Goal: Task Accomplishment & Management: Manage account settings

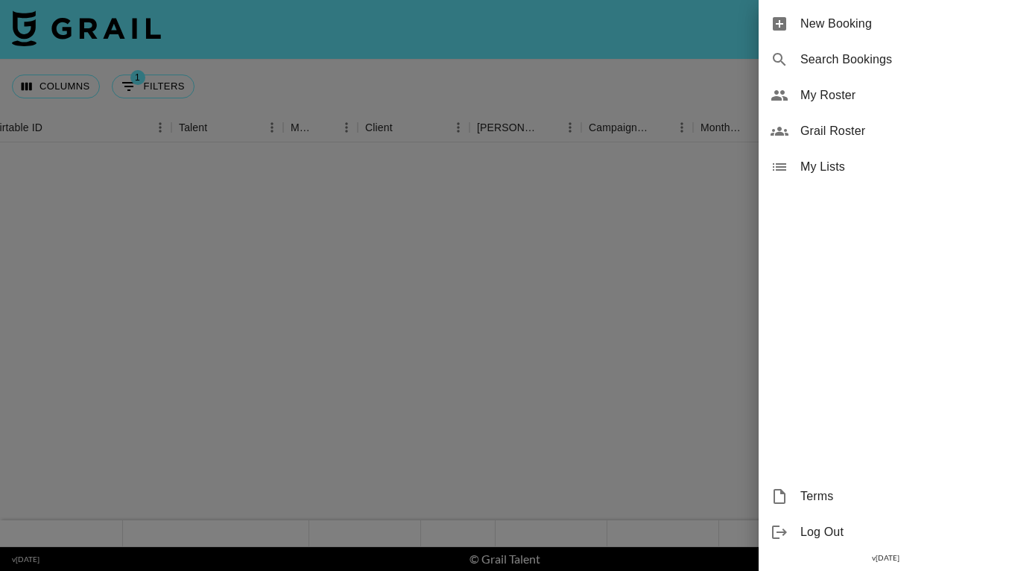
scroll to position [1195, 138]
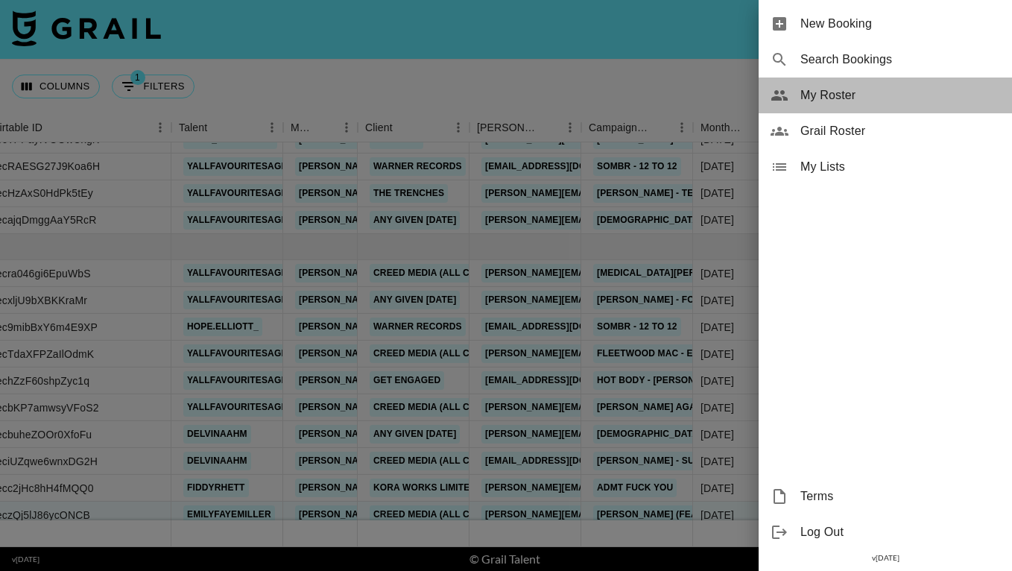
click at [837, 84] on div "My Roster" at bounding box center [885, 96] width 253 height 36
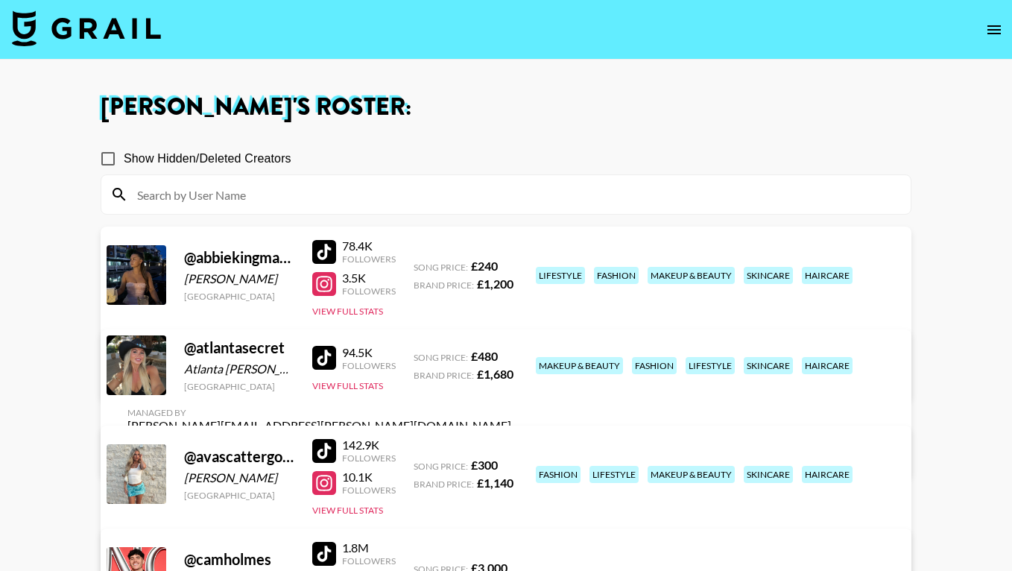
click at [579, 107] on h1 "[PERSON_NAME] 's Roster:" at bounding box center [506, 107] width 811 height 24
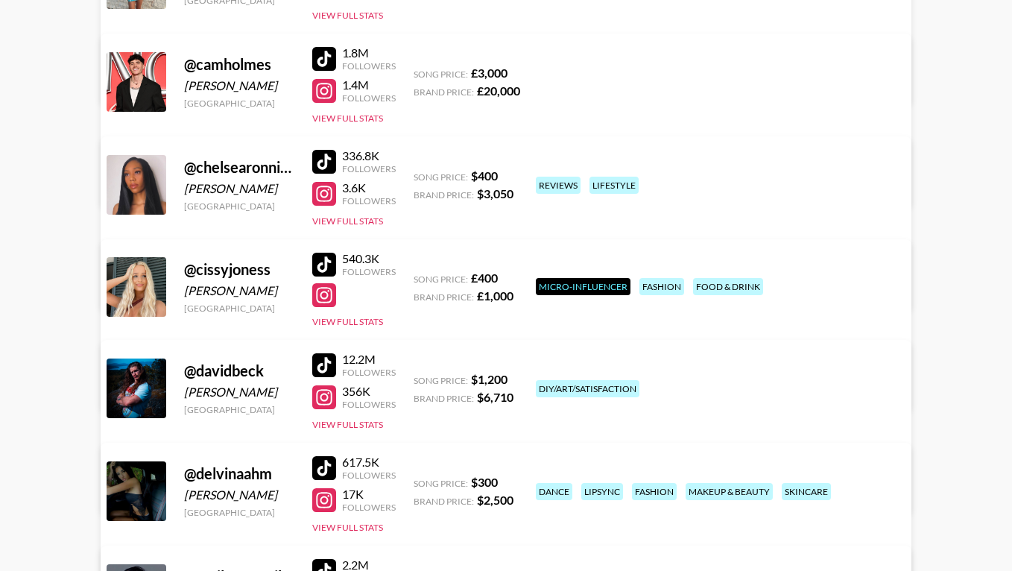
scroll to position [494, 0]
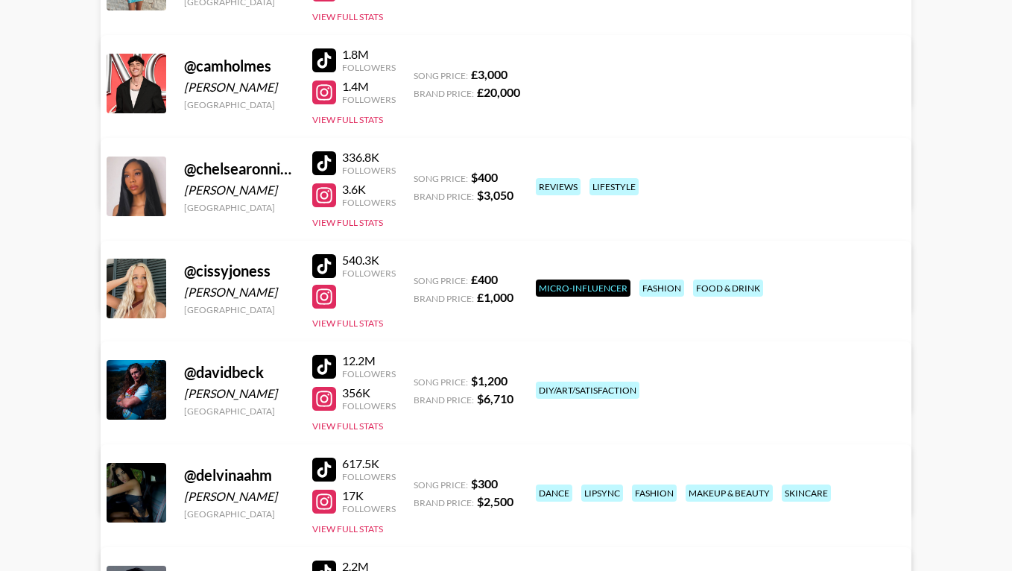
click at [324, 264] on div at bounding box center [324, 266] width 24 height 24
click at [671, 328] on div "@ cissyjoness [PERSON_NAME] [GEOGRAPHIC_DATA] 540.3K Followers View Full Stats …" at bounding box center [506, 326] width 811 height 171
click at [511, 379] on link "View/Edit Details" at bounding box center [319, 386] width 384 height 15
click at [623, 335] on div "@ cissyjoness [PERSON_NAME] [GEOGRAPHIC_DATA] 540.3K Followers View Full Stats …" at bounding box center [506, 326] width 811 height 171
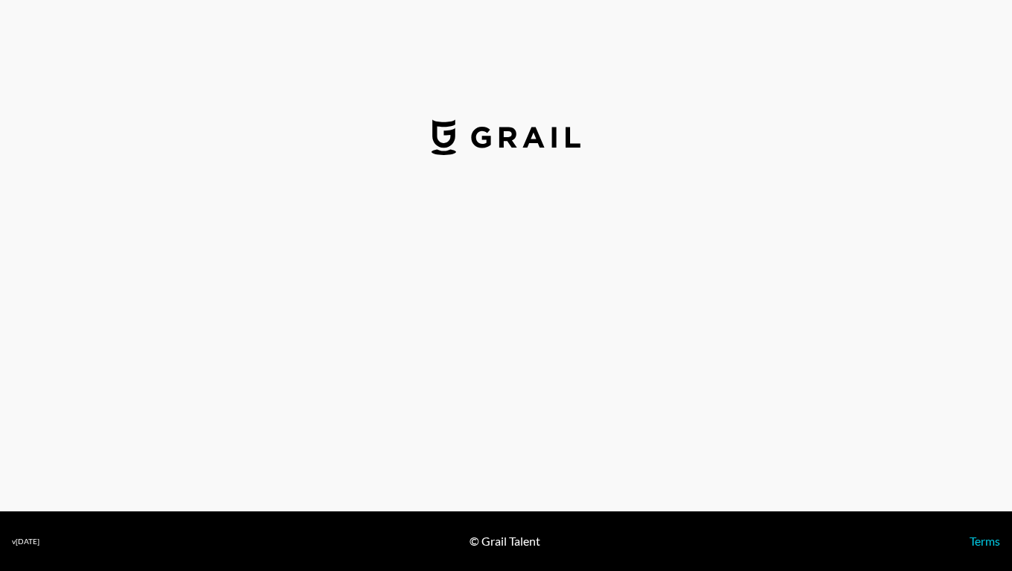
select select "GBP"
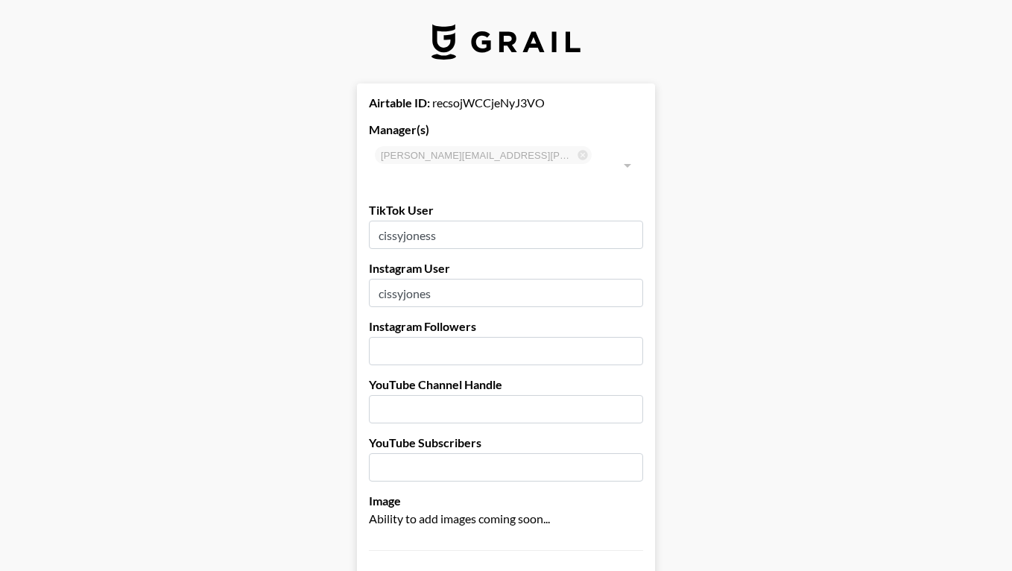
scroll to position [11, 0]
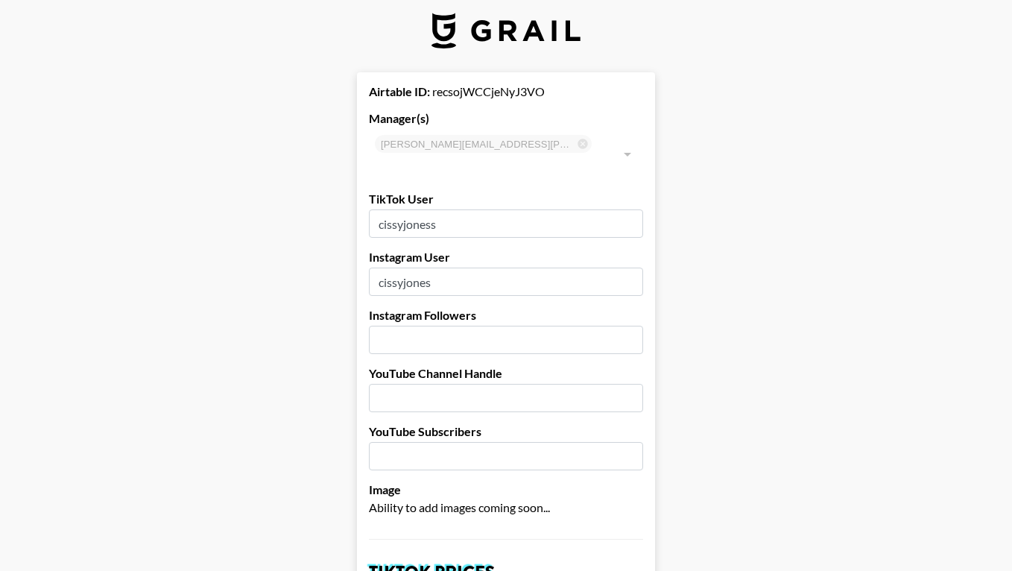
click at [395, 326] on input "number" at bounding box center [506, 340] width 274 height 28
type input "61300"
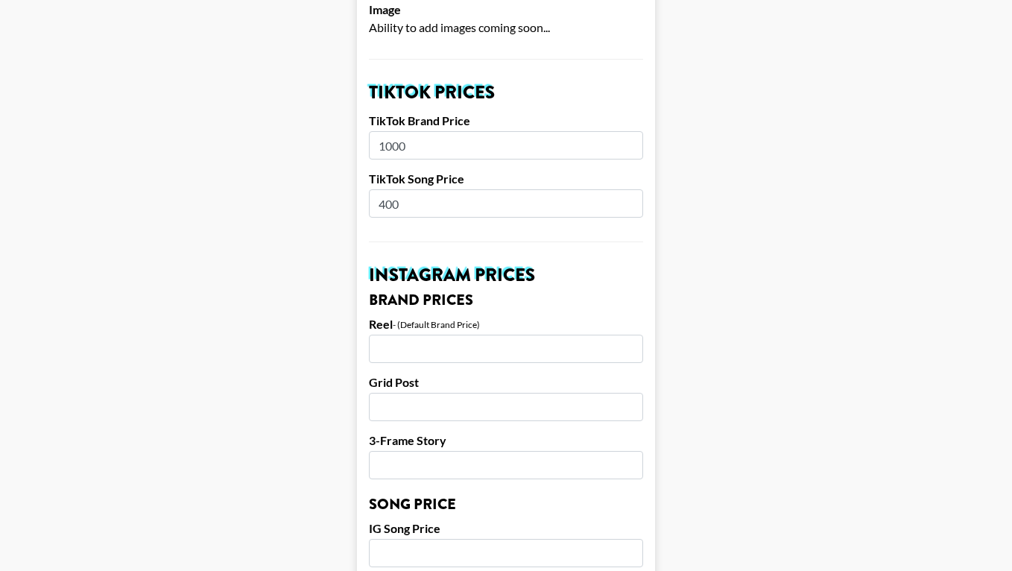
scroll to position [496, 0]
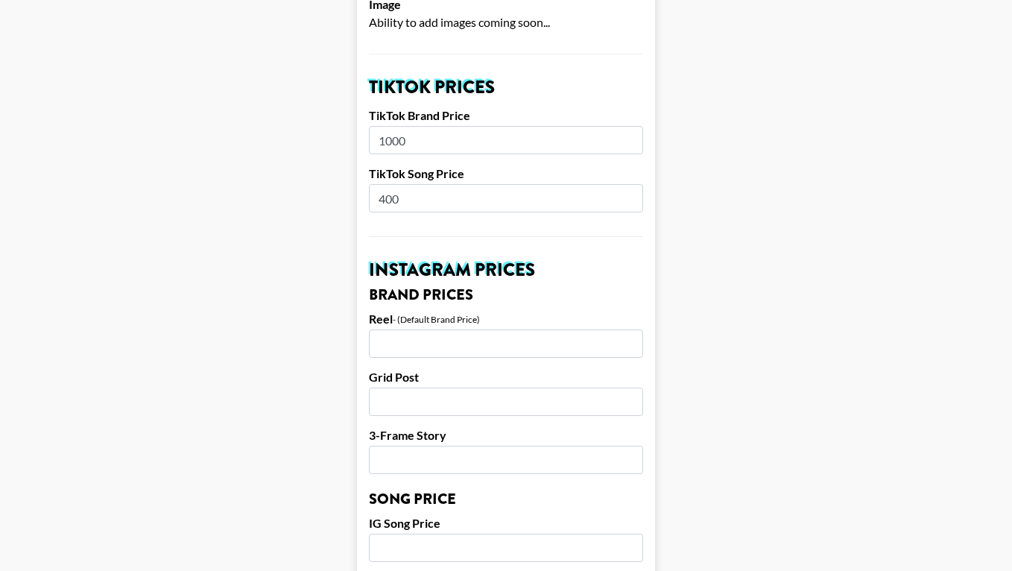
click at [409, 534] on input "number" at bounding box center [506, 548] width 274 height 28
type input "400"
click at [393, 126] on input "1000" at bounding box center [506, 140] width 274 height 28
type input "2640"
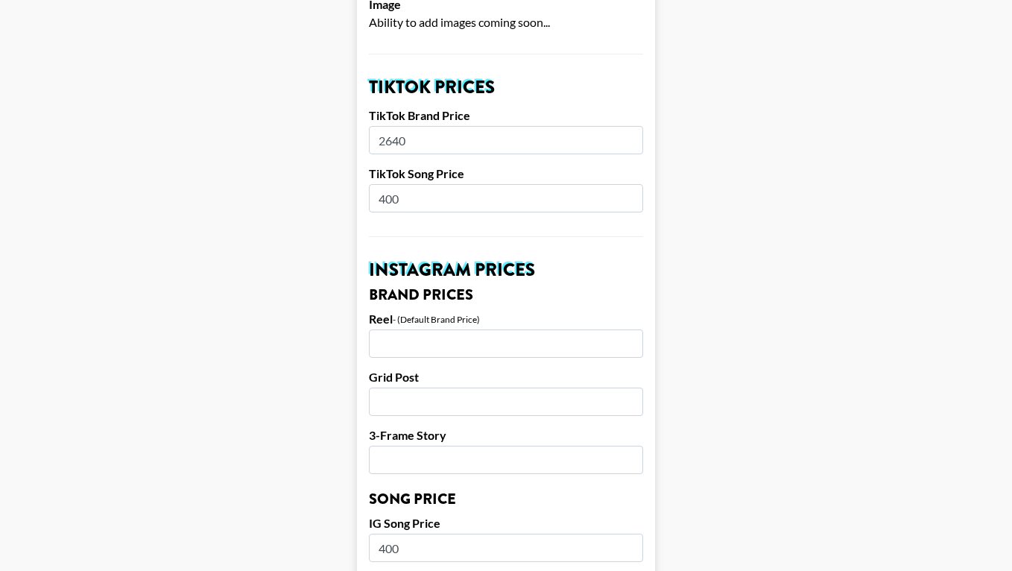
click at [392, 184] on input "400" at bounding box center [506, 198] width 274 height 28
type input "480"
click at [309, 239] on main "Airtable ID: recsojWCCjeNyJ3VO Manager(s) jessie.denning@grail-talent.com ​ Tik…" at bounding box center [506, 525] width 989 height 1876
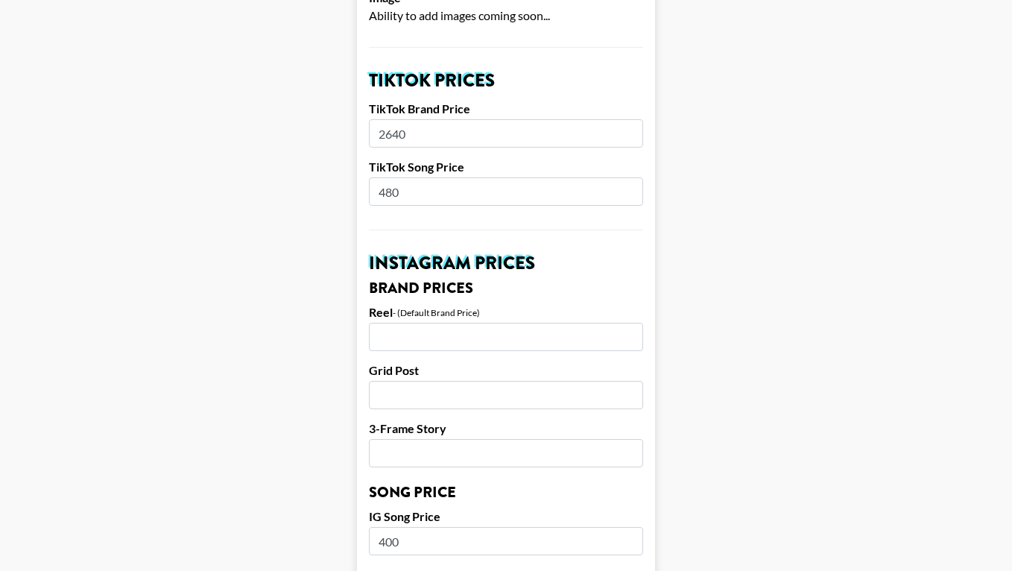
scroll to position [505, 0]
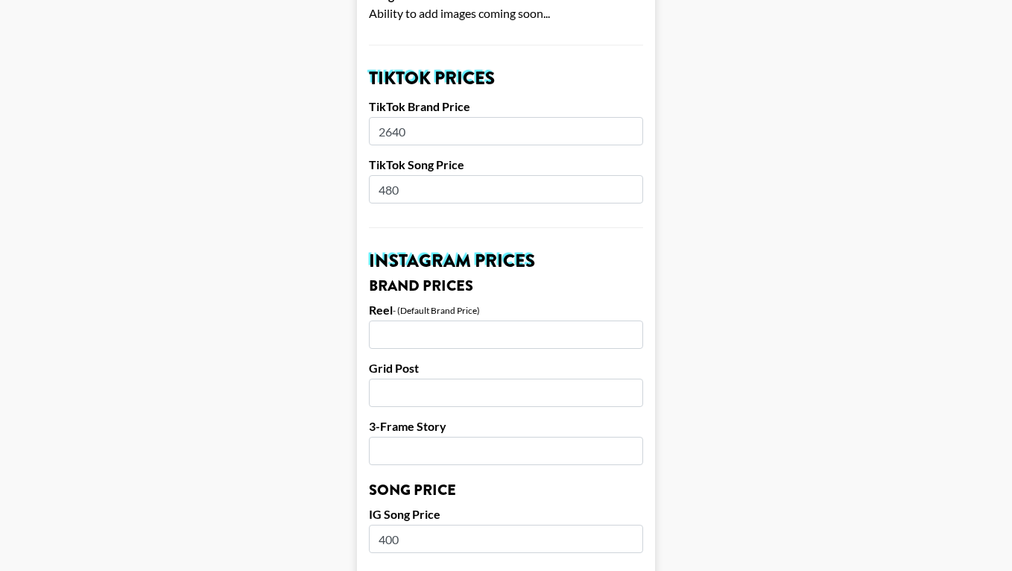
click at [405, 321] on input "number" at bounding box center [506, 335] width 274 height 28
click at [305, 341] on main "Airtable ID: recsojWCCjeNyJ3VO Manager(s) jessie.denning@grail-talent.com ​ Tik…" at bounding box center [506, 516] width 989 height 1876
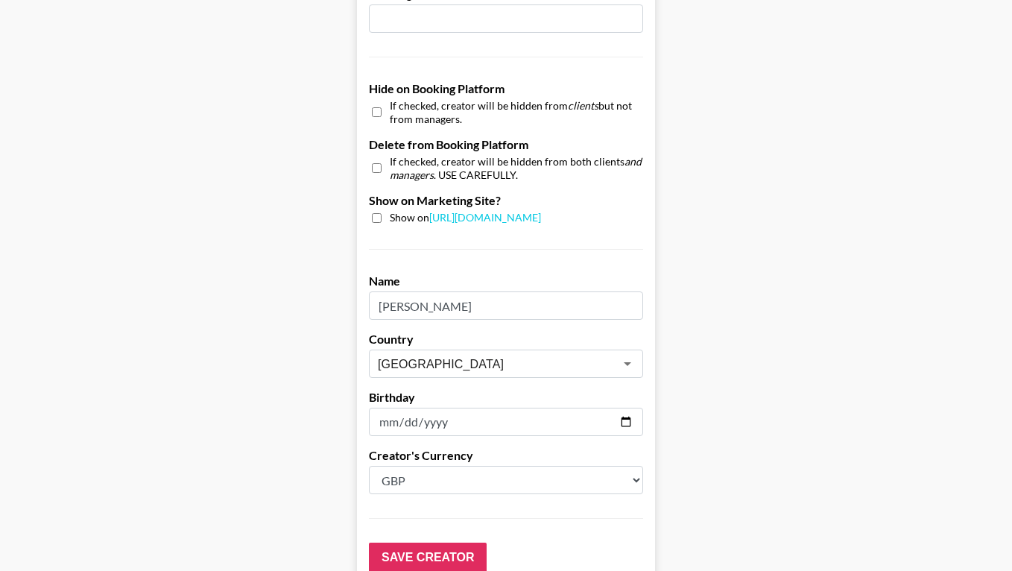
scroll to position [1451, 0]
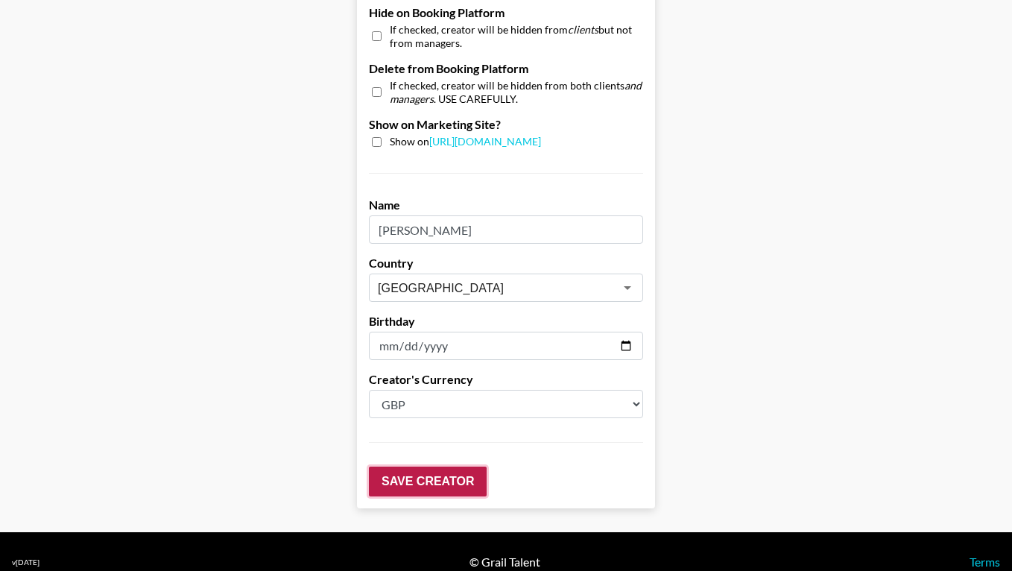
click at [416, 467] on input "Save Creator" at bounding box center [428, 482] width 118 height 30
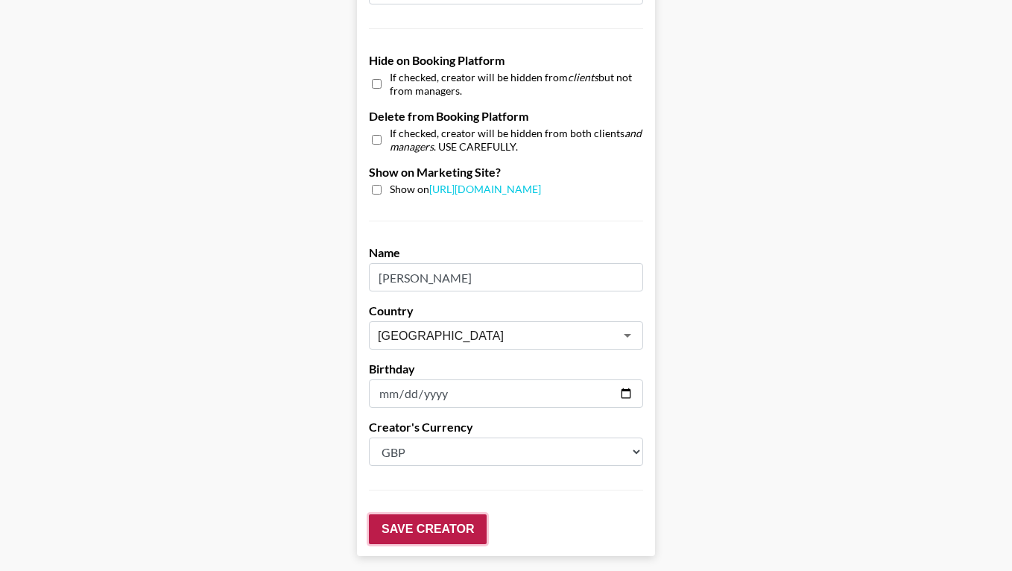
scroll to position [1499, 0]
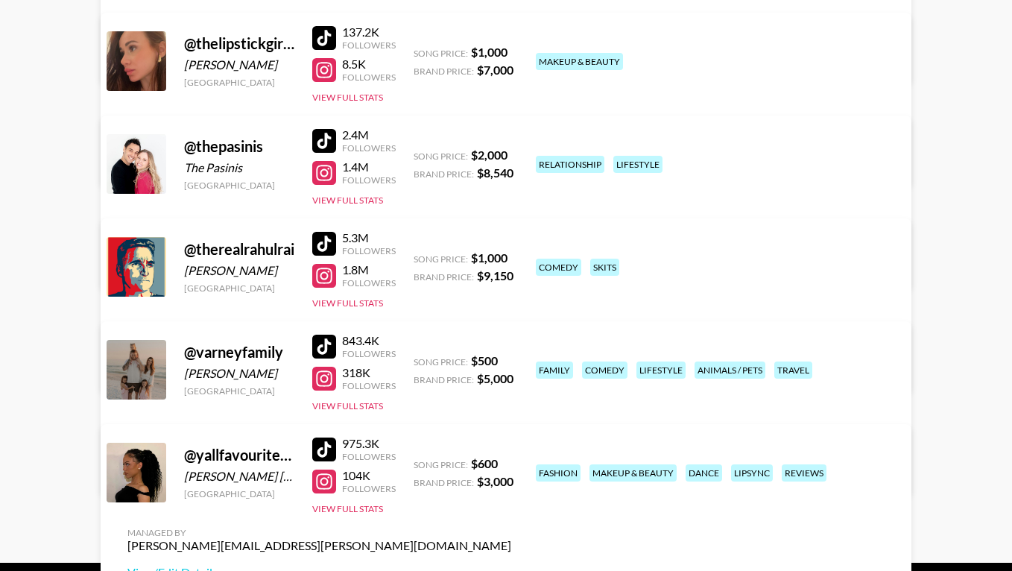
scroll to position [3067, 0]
